Goal: Use online tool/utility: Use online tool/utility

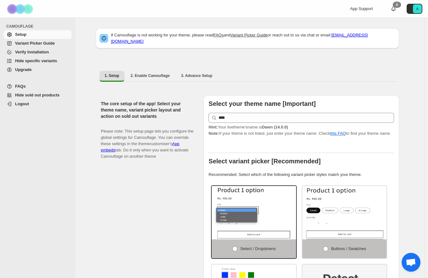
click at [38, 43] on span "Variant Picker Guide" at bounding box center [35, 43] width 40 height 5
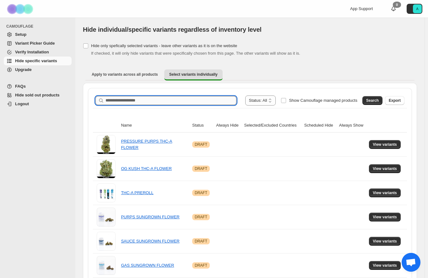
click at [145, 101] on input "Search product name" at bounding box center [171, 100] width 131 height 9
type input "***"
click at [377, 99] on span "Search" at bounding box center [372, 100] width 13 height 5
